Goal: Transaction & Acquisition: Register for event/course

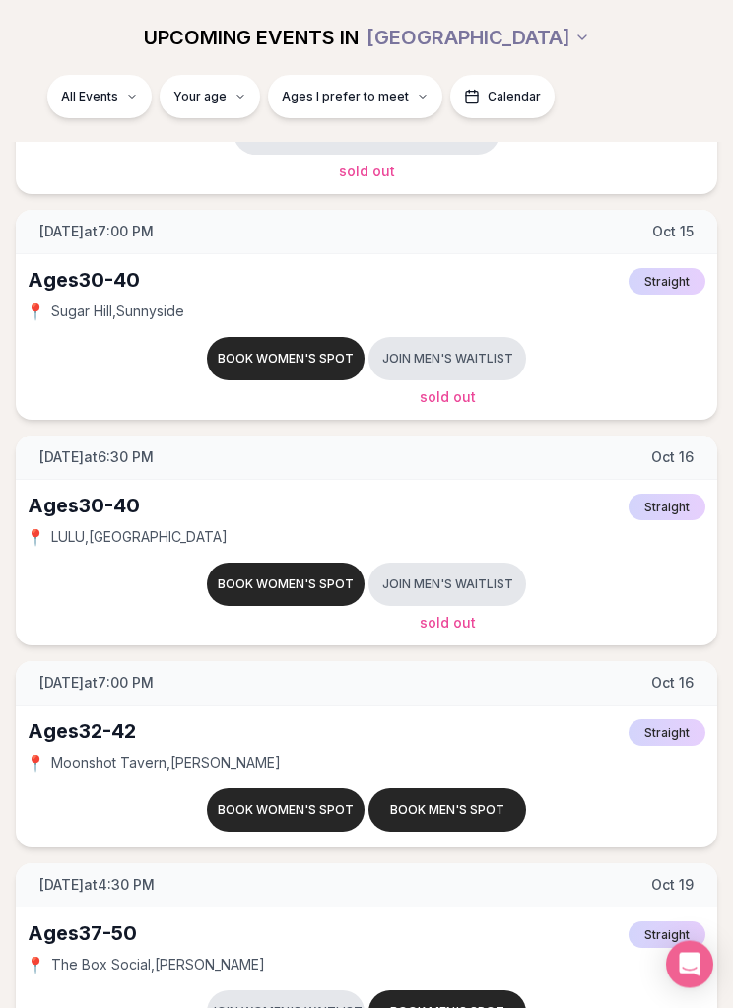
scroll to position [3272, 0]
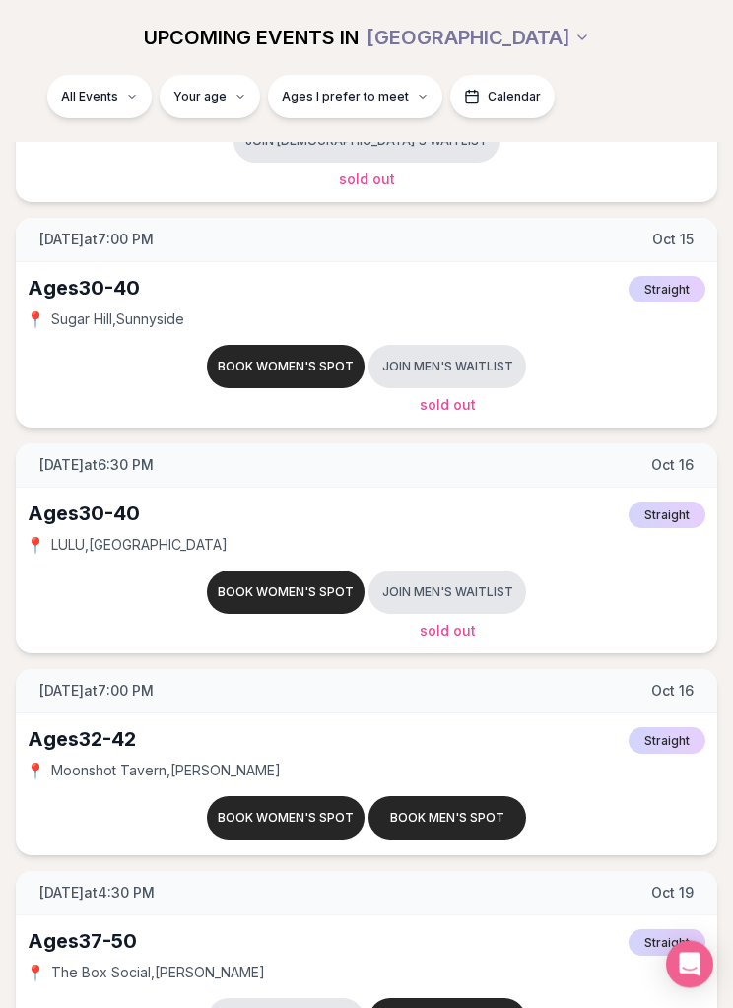
click at [232, 599] on button "Book women's spot" at bounding box center [286, 593] width 158 height 43
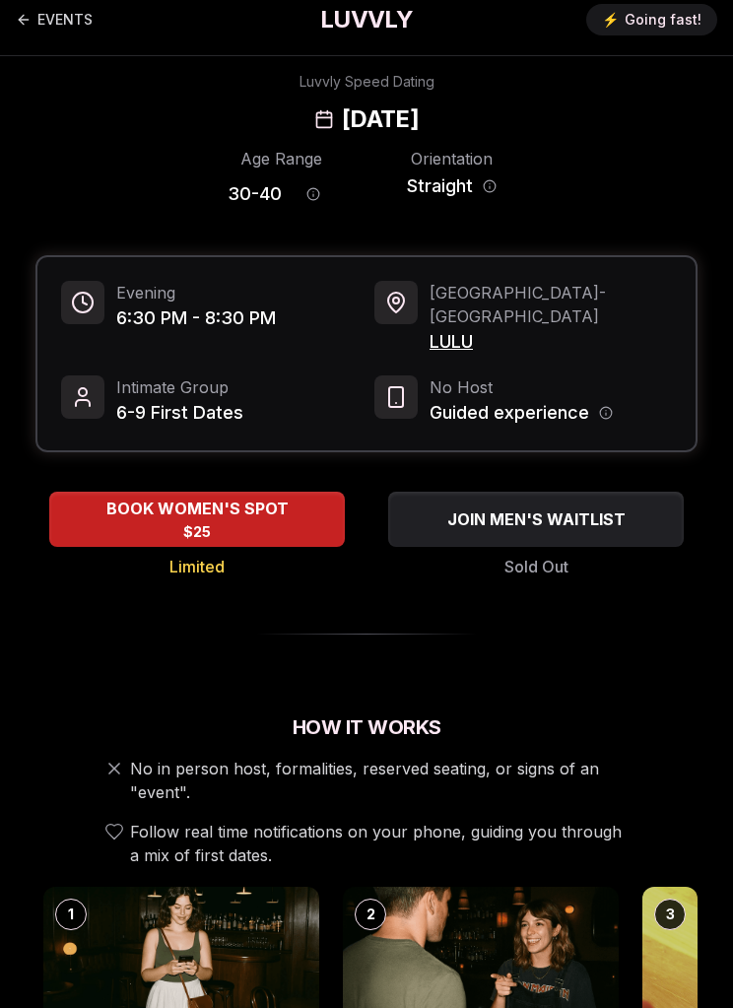
click at [88, 509] on div "BOOK WOMEN'S SPOT $25" at bounding box center [197, 519] width 296 height 53
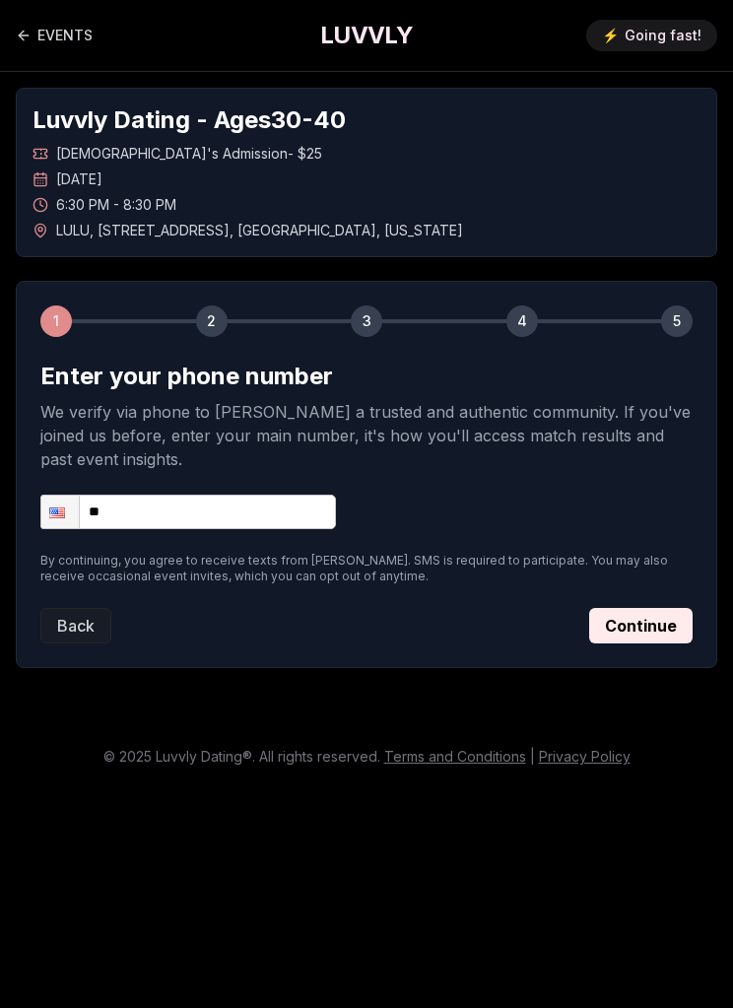
click at [126, 497] on input "**" at bounding box center [188, 512] width 296 height 34
type input "**********"
click at [627, 608] on button "Continue" at bounding box center [640, 625] width 103 height 35
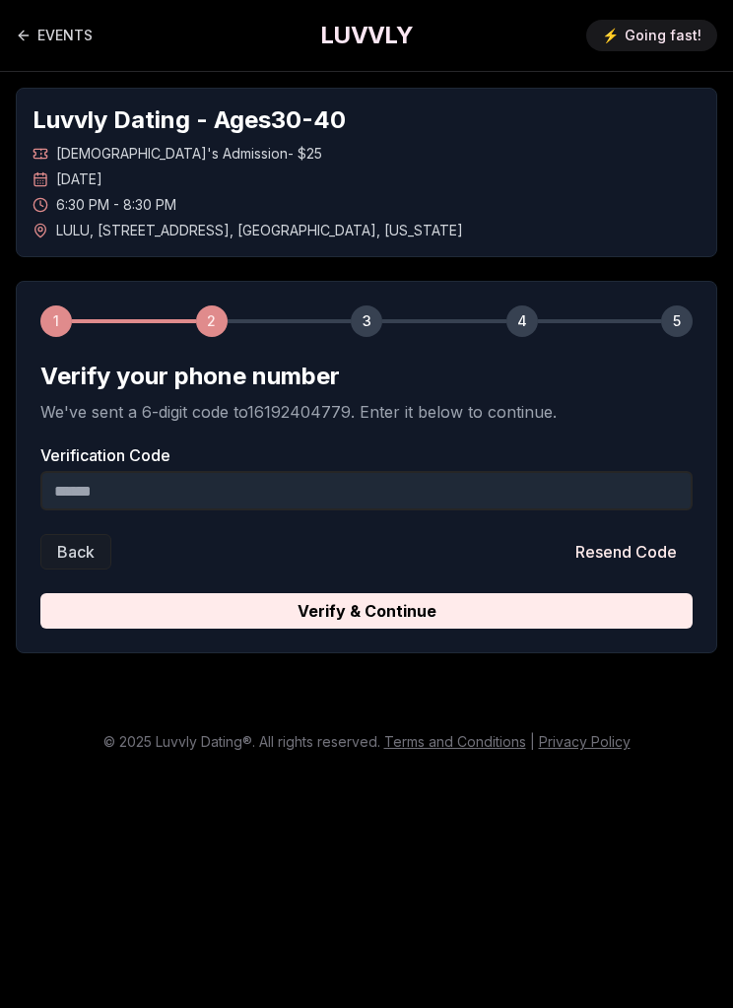
click at [73, 471] on input "Verification Code" at bounding box center [366, 490] width 652 height 39
type input "******"
click at [367, 595] on button "Verify & Continue" at bounding box center [366, 610] width 652 height 35
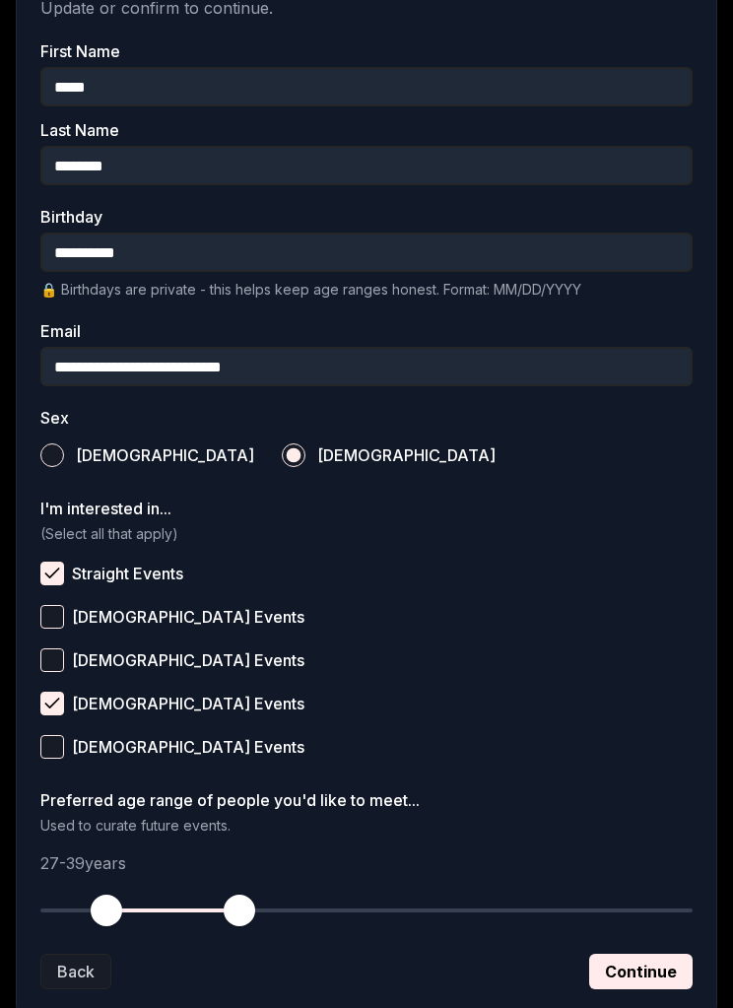
scroll to position [459, 0]
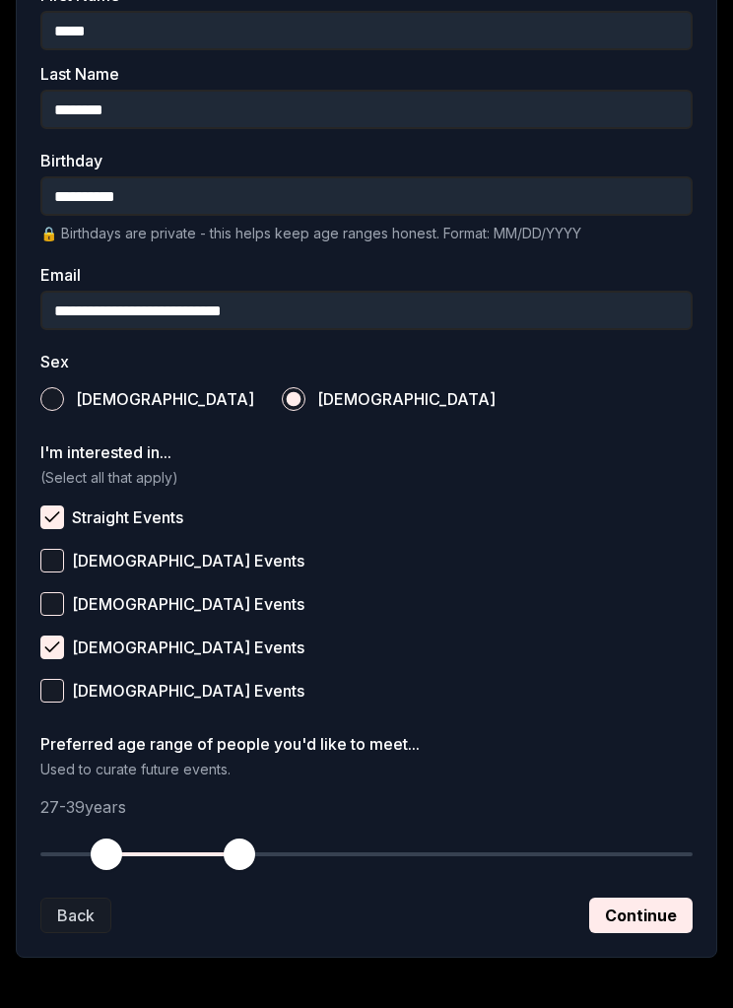
click at [624, 924] on button "Continue" at bounding box center [640, 916] width 103 height 35
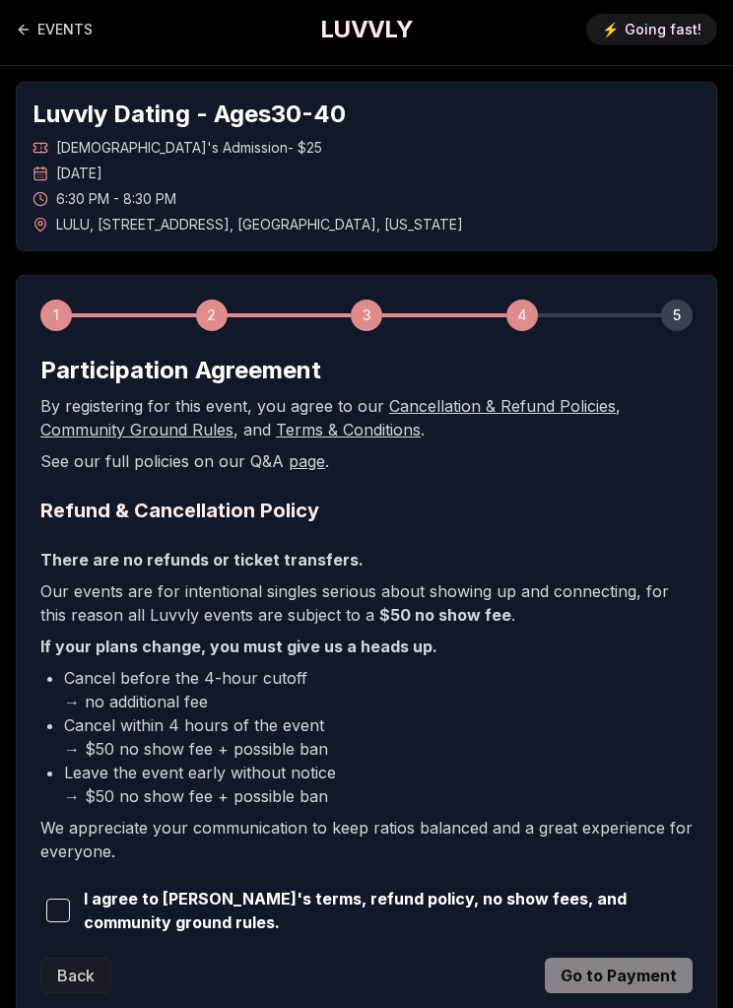
scroll to position [0, 0]
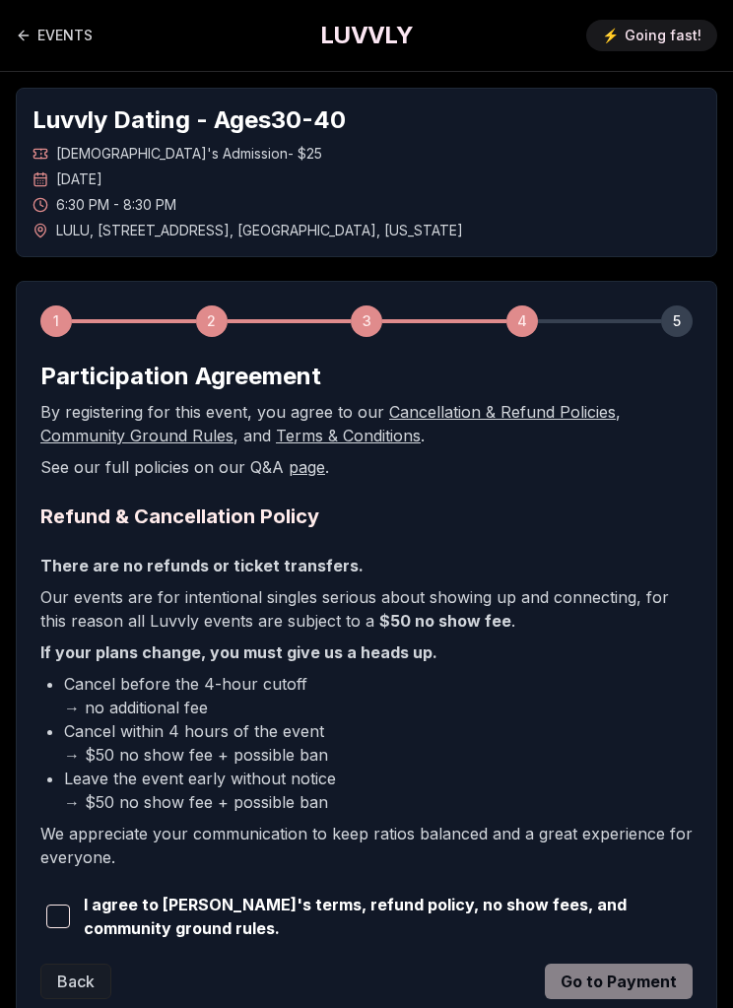
click at [62, 917] on span "button" at bounding box center [58, 917] width 24 height 24
click at [601, 985] on button "Go to Payment" at bounding box center [619, 981] width 148 height 35
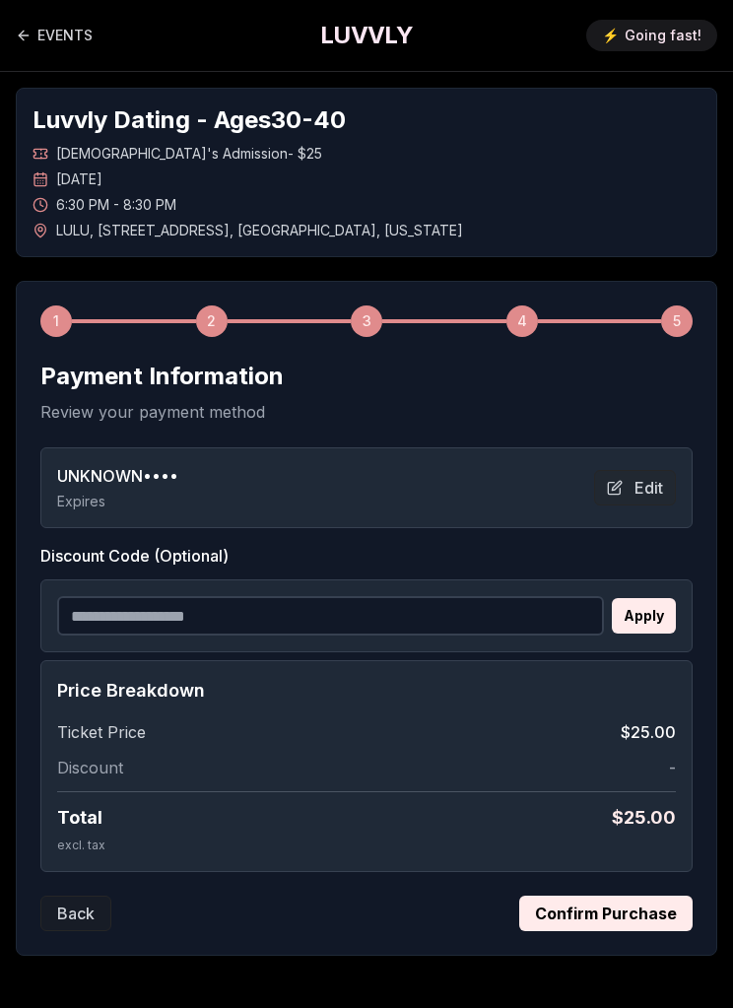
click at [66, 491] on div "UNKNOWN •••• Expires" at bounding box center [117, 487] width 121 height 47
click at [599, 917] on button "Confirm Purchase" at bounding box center [605, 913] width 173 height 35
